Goal: Task Accomplishment & Management: Use online tool/utility

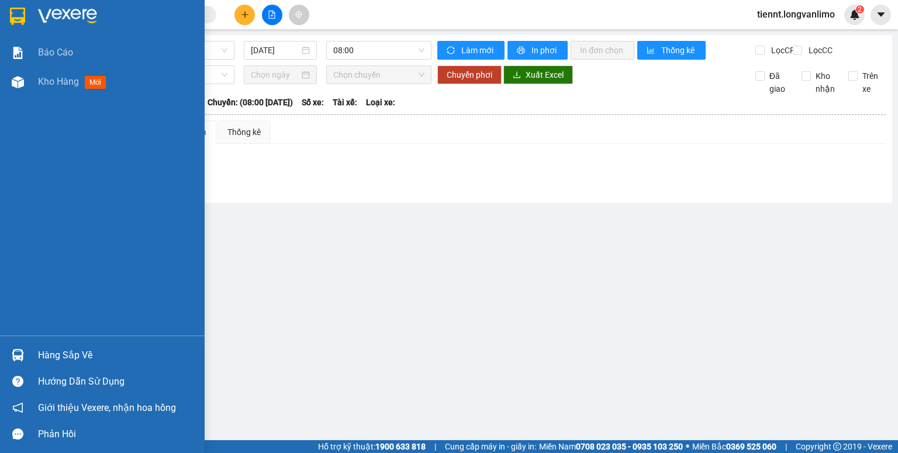
click at [15, 16] on img at bounding box center [17, 17] width 15 height 18
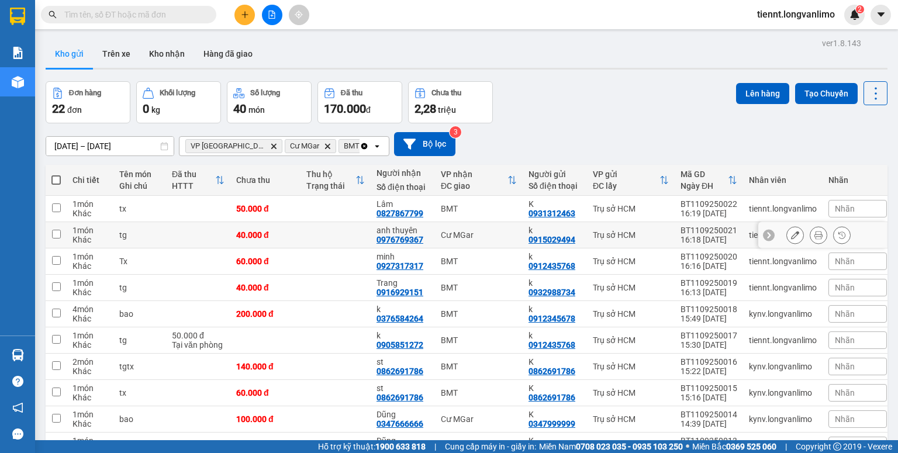
click at [54, 233] on input "checkbox" at bounding box center [56, 234] width 9 height 9
checkbox input "true"
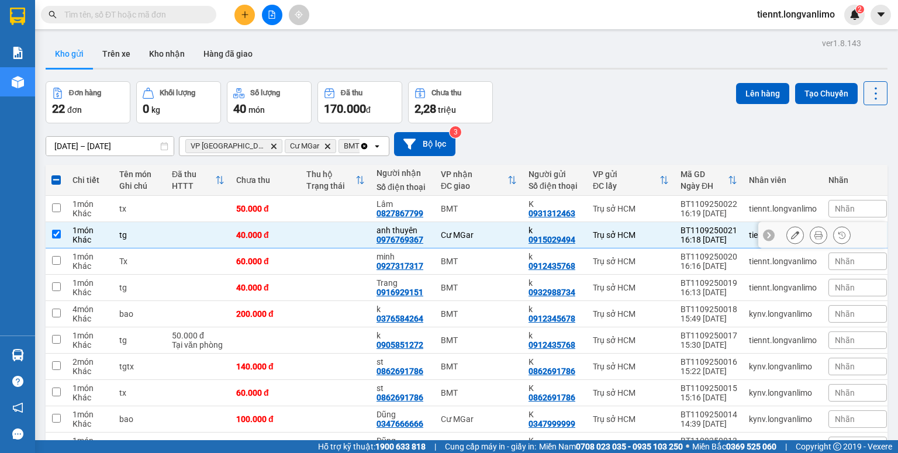
click at [815, 234] on icon at bounding box center [819, 235] width 8 height 8
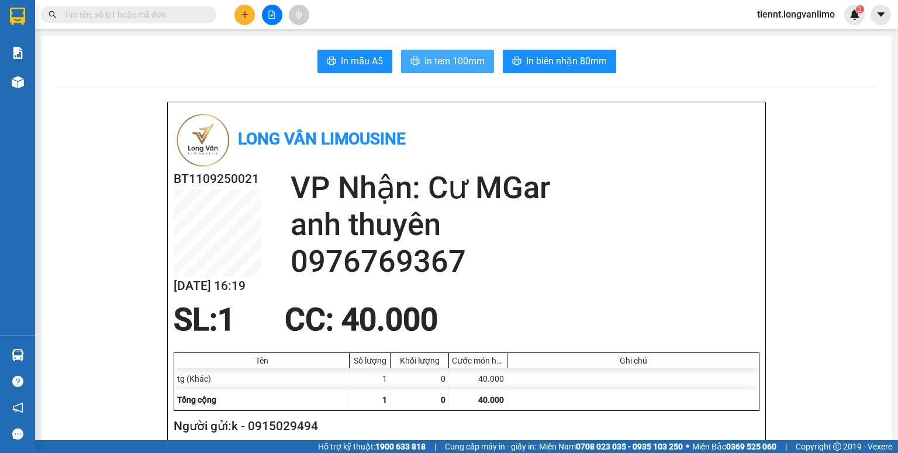
click at [461, 54] on span "In tem 100mm" at bounding box center [455, 61] width 60 height 15
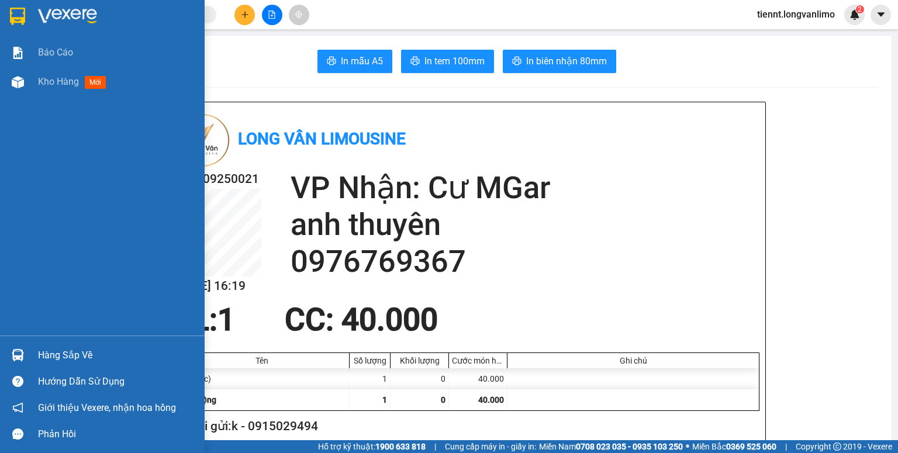
click at [18, 16] on img at bounding box center [17, 17] width 15 height 18
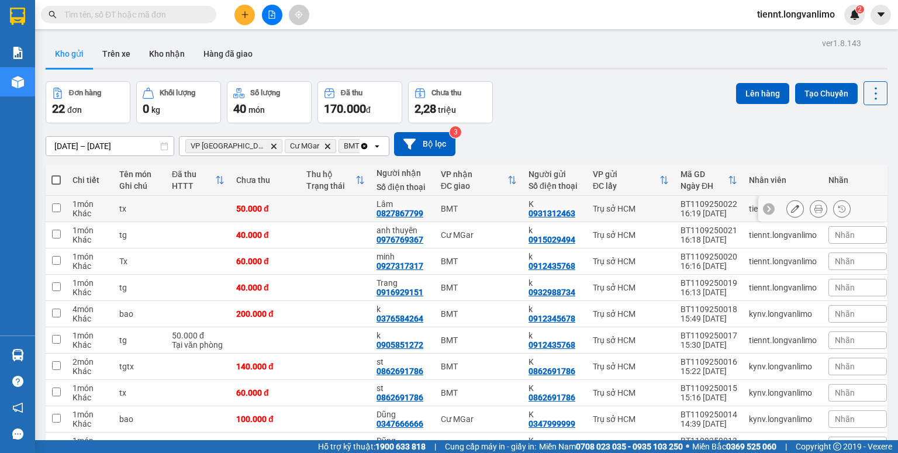
drag, startPoint x: 56, startPoint y: 204, endPoint x: 66, endPoint y: 206, distance: 10.2
click at [56, 204] on input "checkbox" at bounding box center [56, 208] width 9 height 9
checkbox input "true"
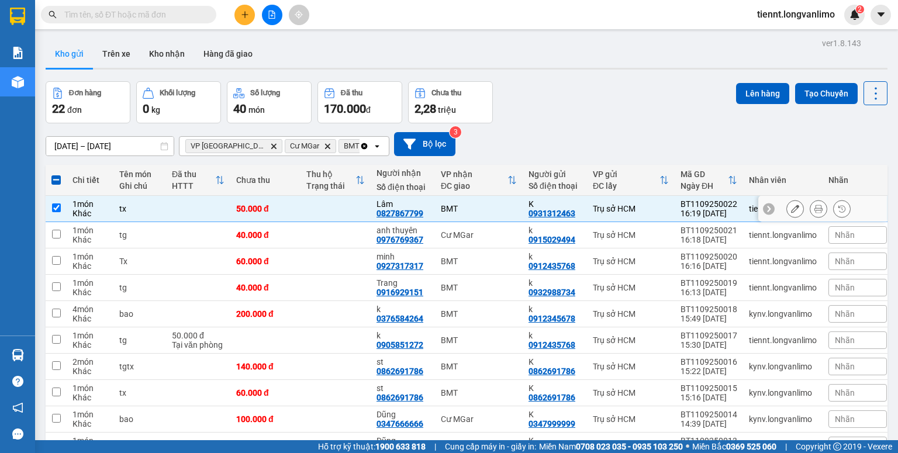
click at [815, 208] on icon at bounding box center [819, 209] width 8 height 8
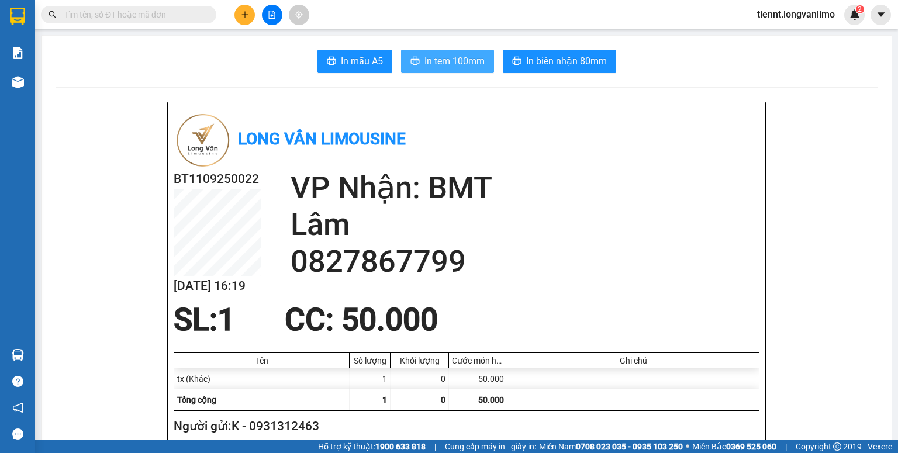
click at [453, 66] on span "In tem 100mm" at bounding box center [455, 61] width 60 height 15
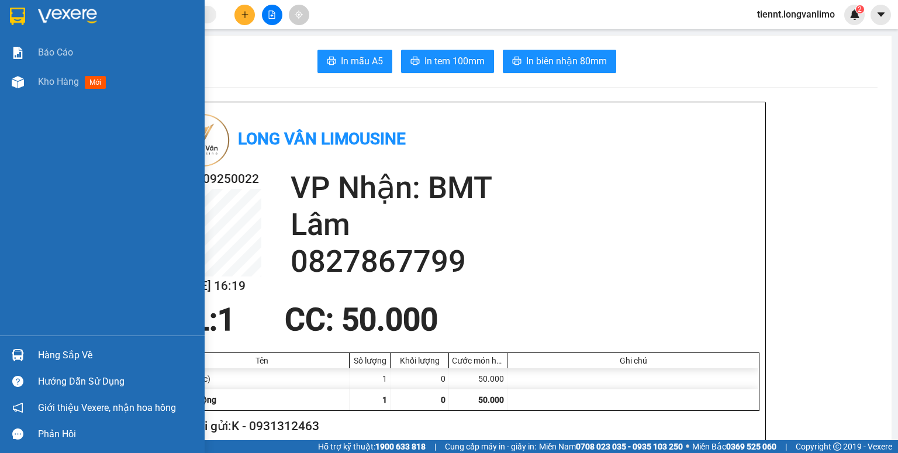
click at [23, 13] on img at bounding box center [17, 17] width 15 height 18
